Goal: Use online tool/utility: Utilize a website feature to perform a specific function

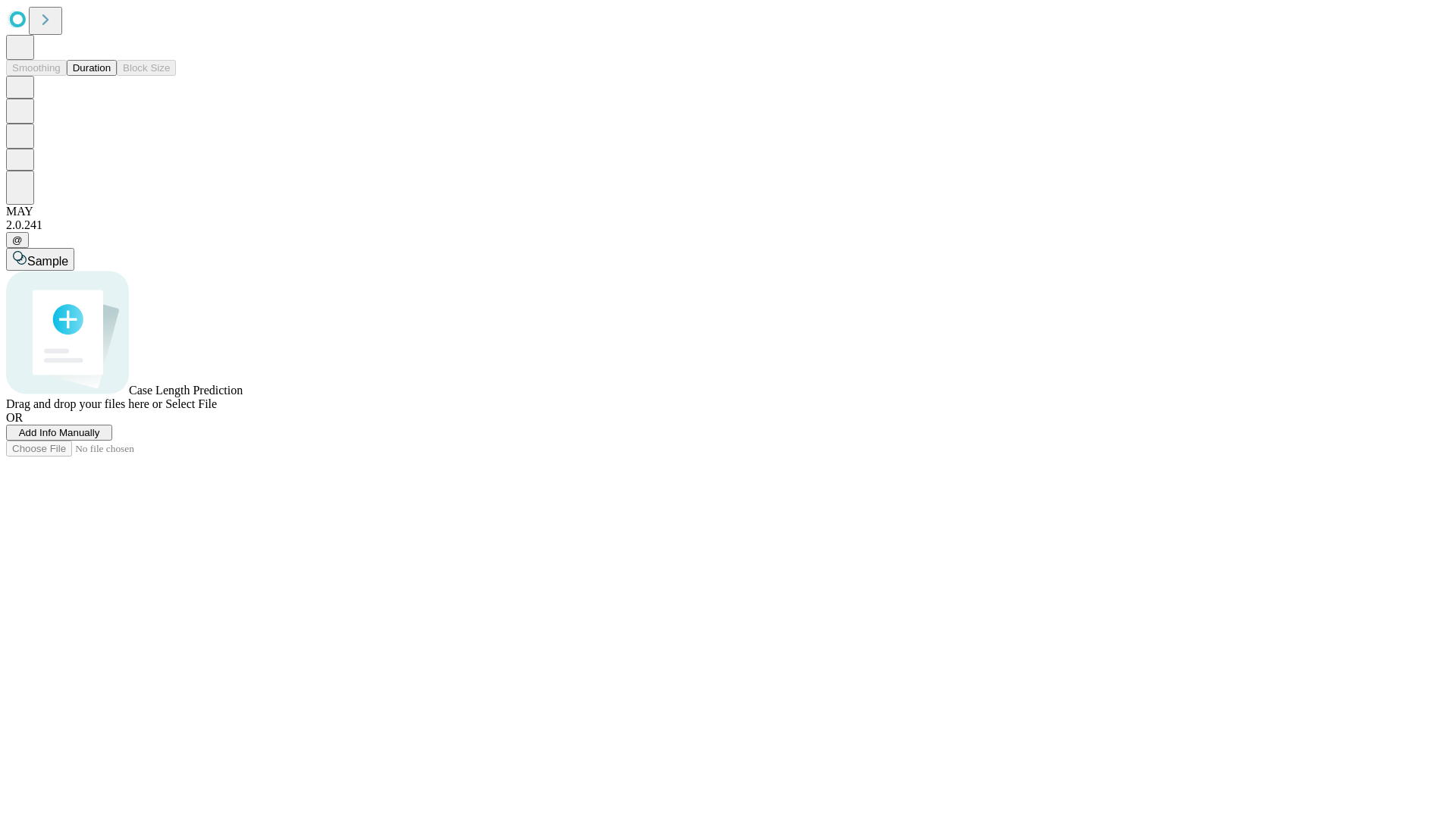
click at [111, 76] on button "Duration" at bounding box center [92, 68] width 50 height 16
click at [217, 410] on span "Select File" at bounding box center [191, 404] width 52 height 13
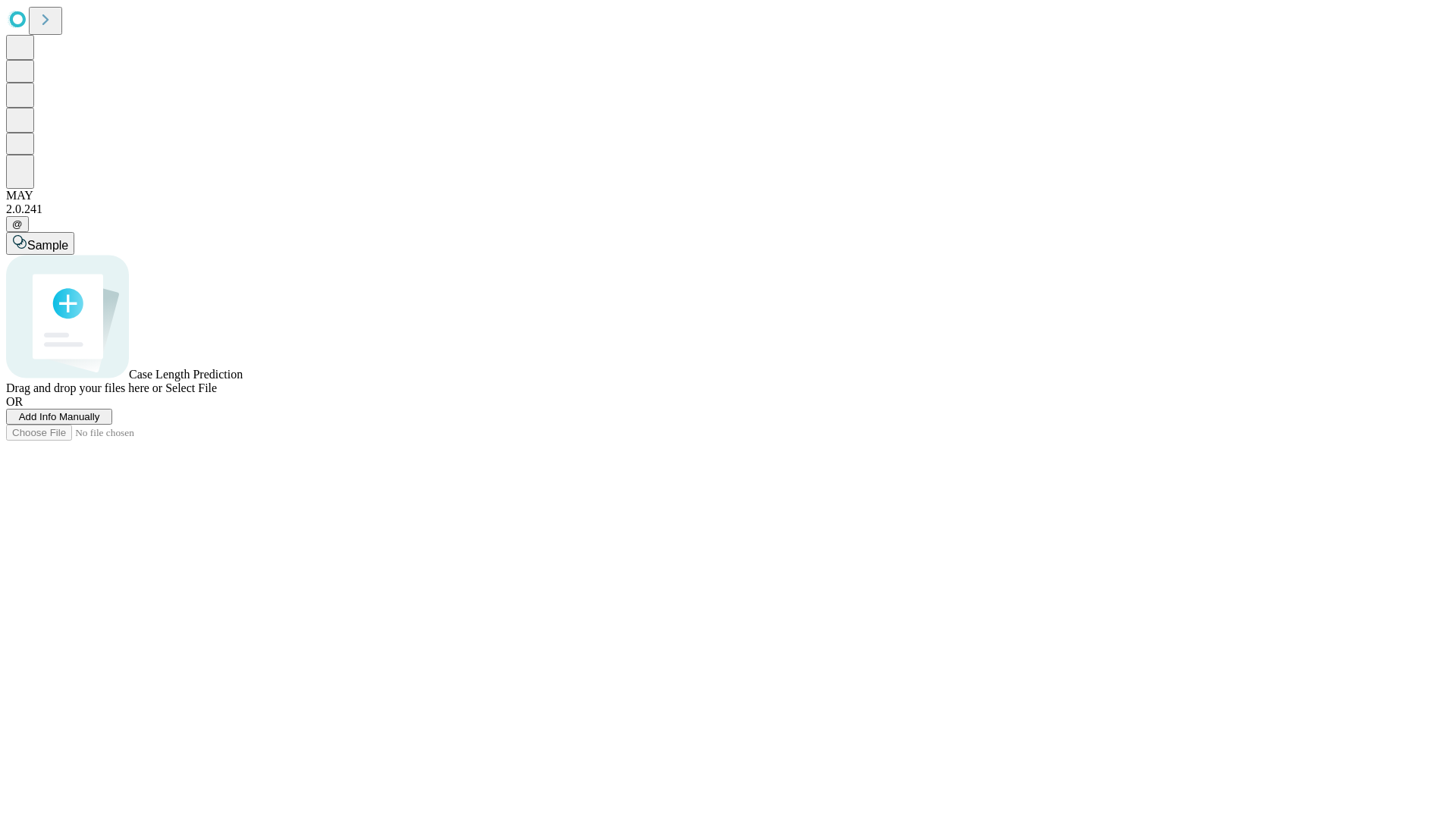
click at [217, 395] on span "Select File" at bounding box center [191, 388] width 52 height 13
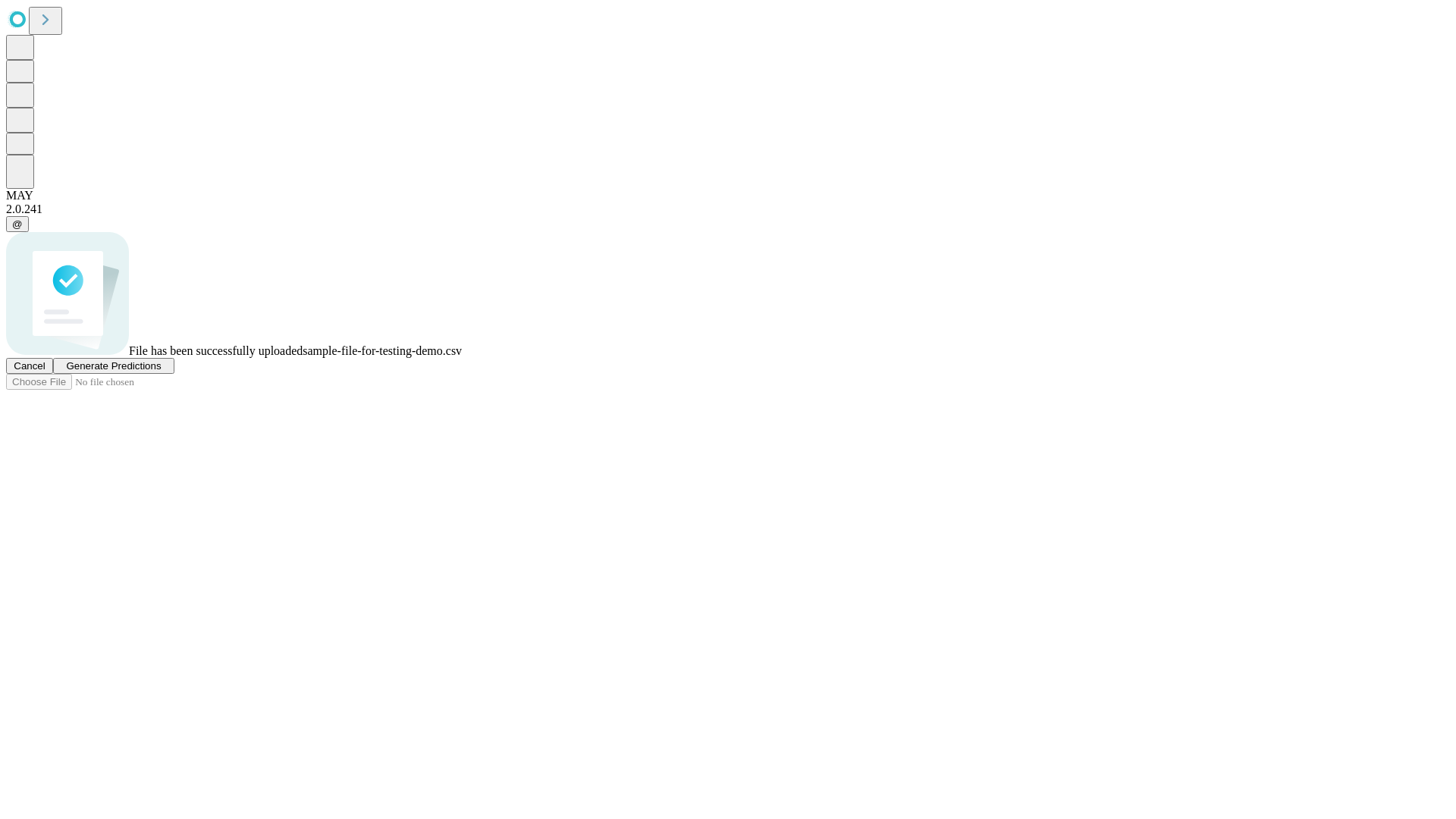
click at [160, 372] on span "Generate Predictions" at bounding box center [113, 366] width 95 height 11
